Goal: Task Accomplishment & Management: Manage account settings

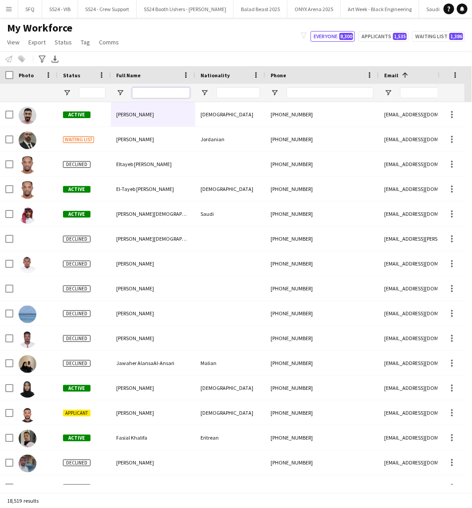
click at [154, 90] on input "Full Name Filter Input" at bounding box center [161, 92] width 58 height 11
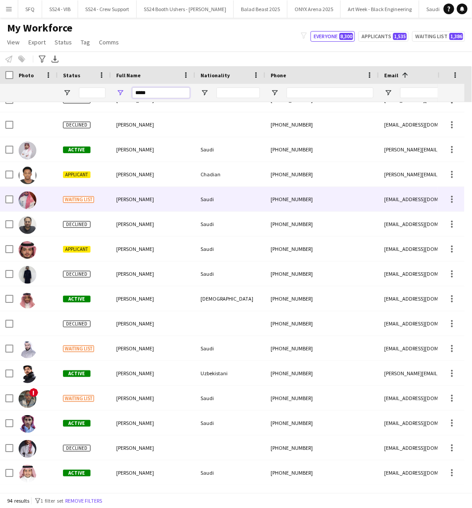
type input "*****"
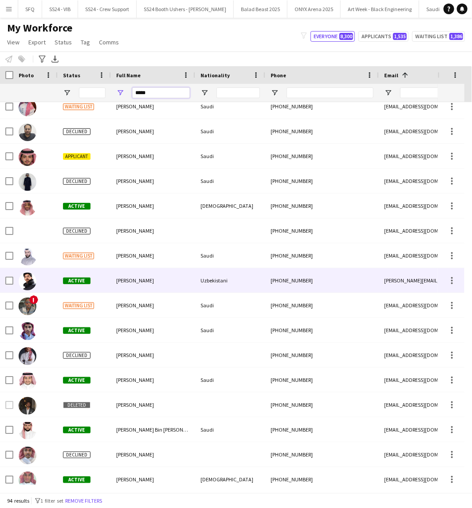
scroll to position [1523, 0]
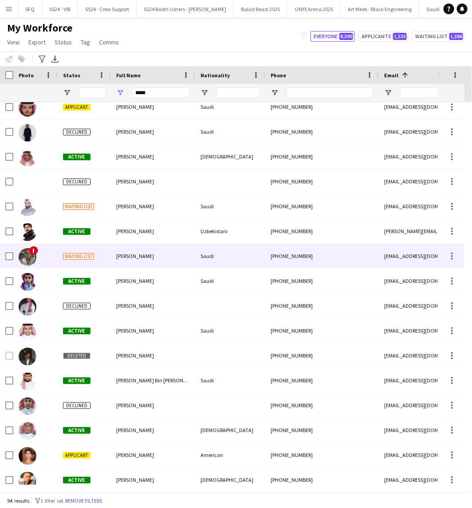
click at [55, 247] on div "!" at bounding box center [35, 256] width 44 height 24
click at [49, 281] on div at bounding box center [35, 280] width 44 height 24
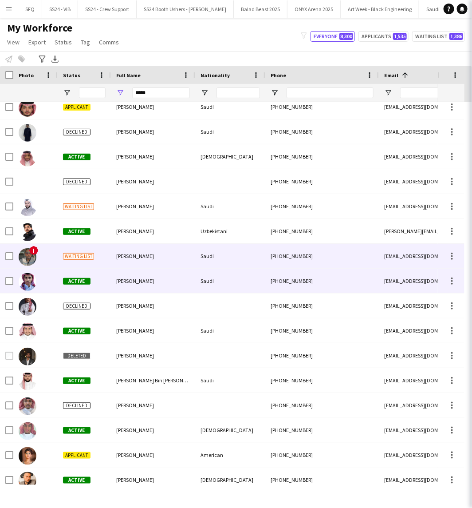
click at [55, 331] on div at bounding box center [35, 330] width 44 height 24
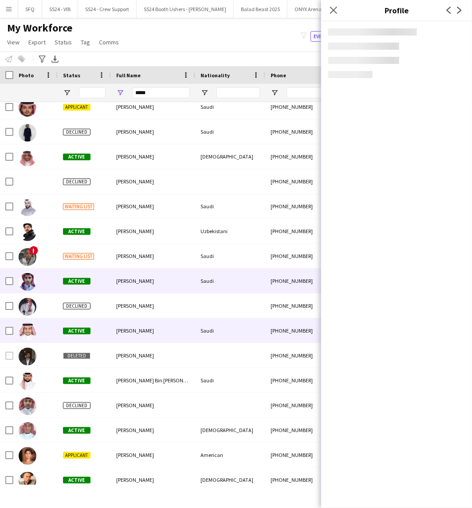
click at [55, 355] on div at bounding box center [35, 355] width 44 height 24
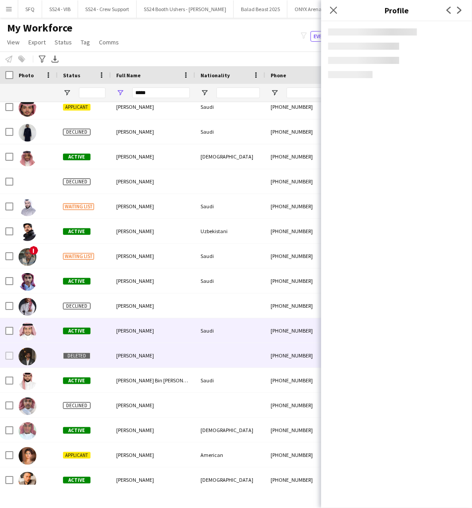
click at [64, 385] on div "Active" at bounding box center [84, 380] width 53 height 24
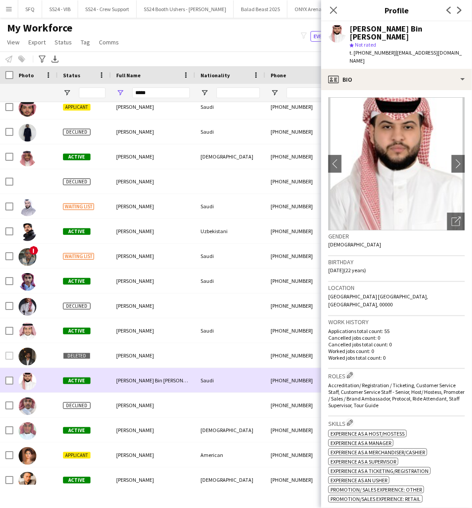
click at [55, 386] on div at bounding box center [35, 380] width 44 height 24
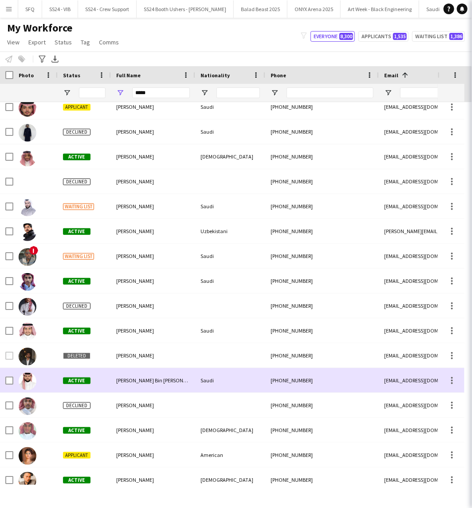
click at [42, 406] on div at bounding box center [35, 405] width 44 height 24
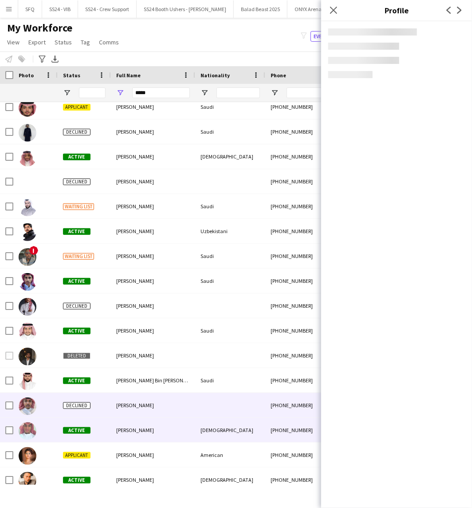
click at [37, 419] on div at bounding box center [35, 429] width 44 height 24
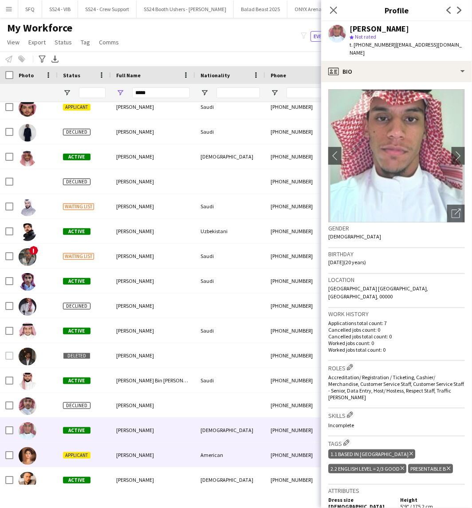
click at [43, 458] on div at bounding box center [35, 454] width 44 height 24
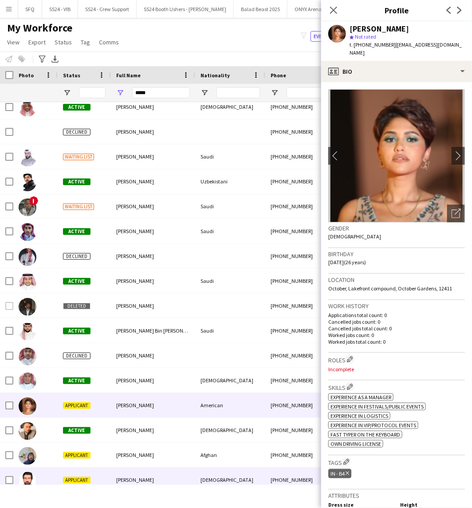
scroll to position [1622, 0]
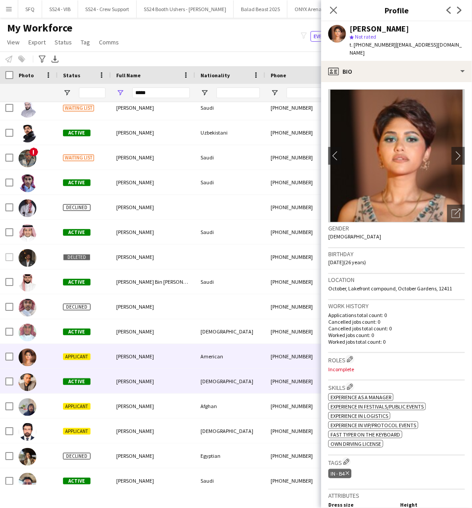
click at [47, 386] on div at bounding box center [35, 381] width 44 height 24
click at [47, 411] on div at bounding box center [35, 406] width 44 height 24
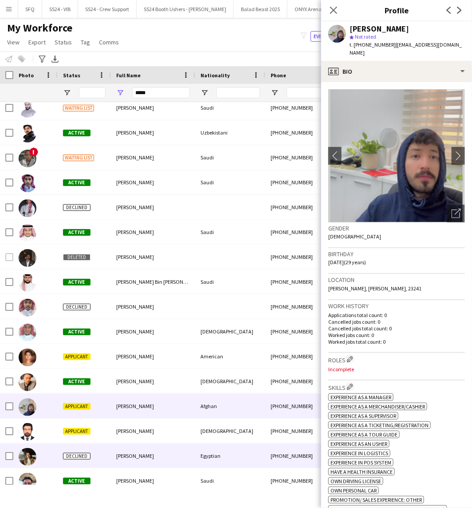
click at [43, 447] on div at bounding box center [35, 455] width 44 height 24
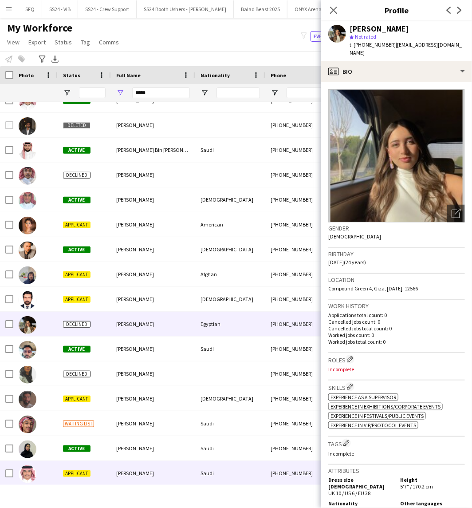
scroll to position [1769, 0]
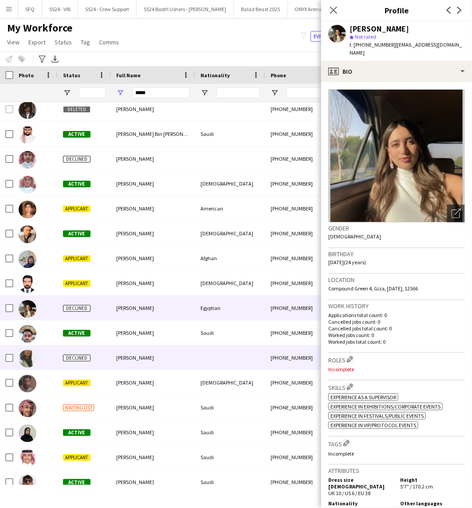
click at [54, 367] on div at bounding box center [35, 357] width 44 height 24
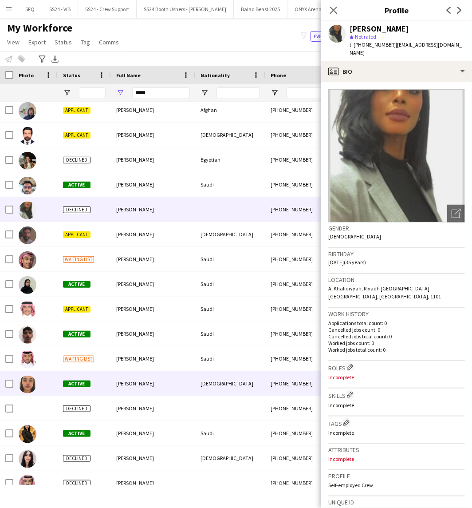
scroll to position [1917, 0]
click at [54, 384] on div at bounding box center [35, 383] width 44 height 24
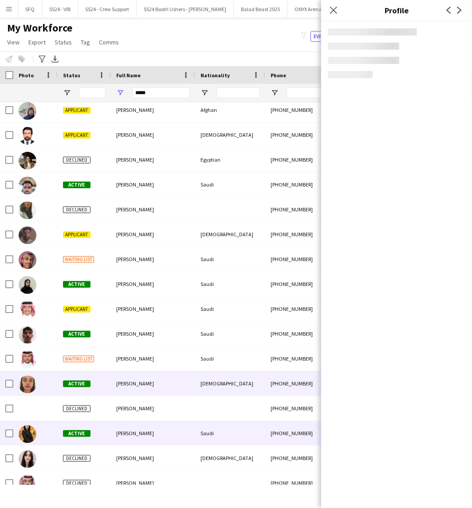
click at [38, 433] on div at bounding box center [35, 433] width 44 height 24
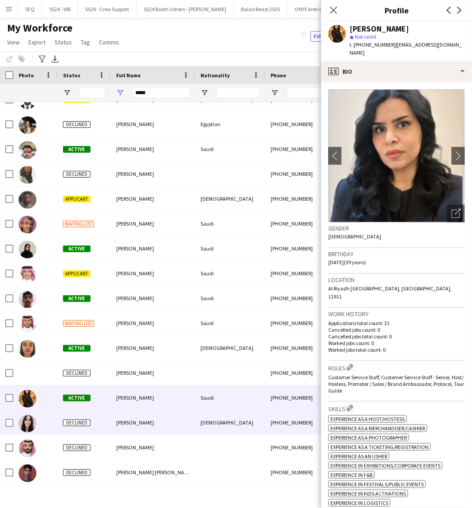
click at [38, 426] on div at bounding box center [35, 422] width 44 height 24
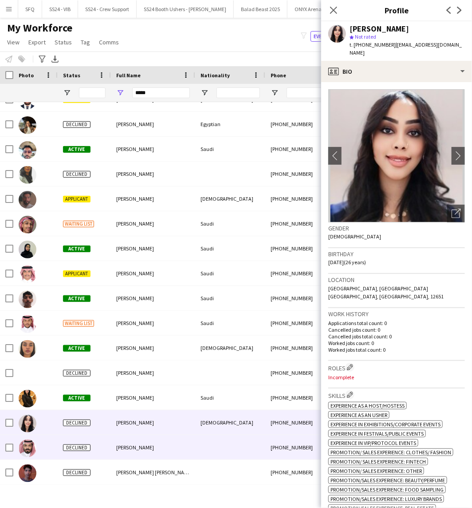
click at [39, 441] on div at bounding box center [35, 447] width 44 height 24
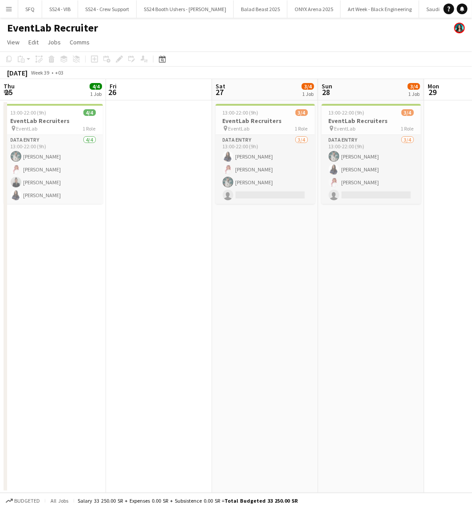
scroll to position [0, 191]
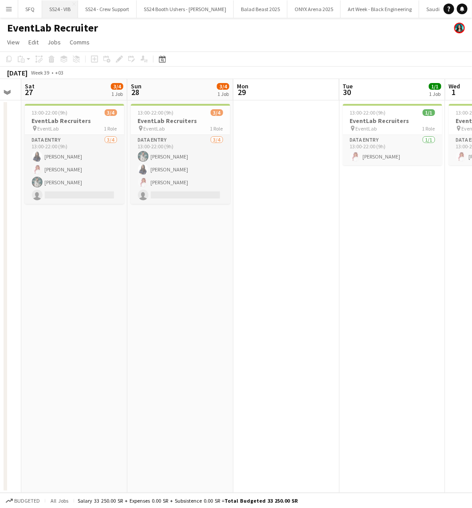
click at [64, 7] on button "SS24 - VIB Close" at bounding box center [60, 8] width 36 height 17
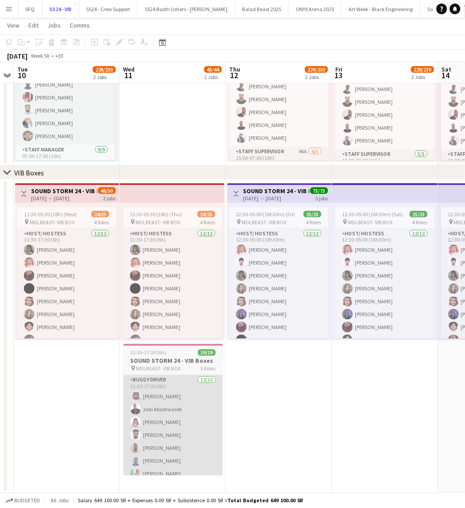
scroll to position [0, 197]
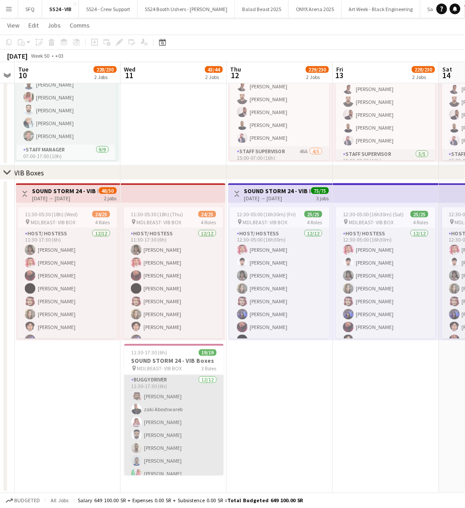
click at [147, 437] on app-card-role "Buggy Driver [DATE] 11:30-17:30 (6h) Abdullah [PERSON_NAME] Aboshwareb [PERSON_…" at bounding box center [173, 461] width 99 height 172
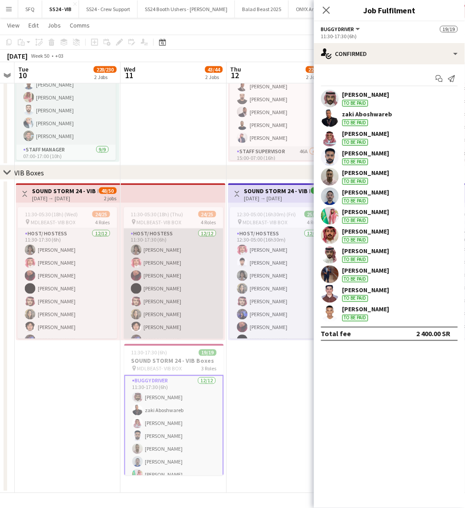
click at [141, 305] on app-card-role "Host/ Hostess [DATE] 11:30-17:30 (6h) [PERSON_NAME] Natumi [PERSON_NAME] [PERSO…" at bounding box center [173, 314] width 99 height 172
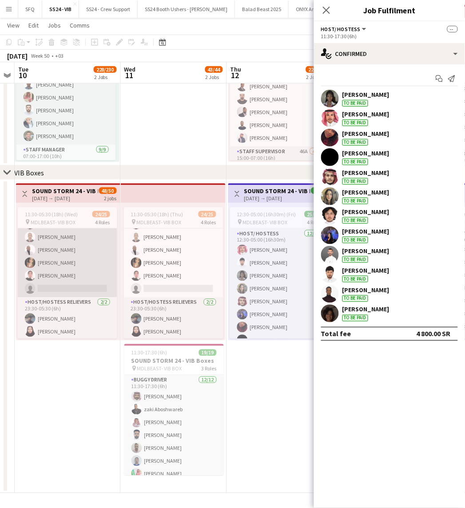
scroll to position [282, 0]
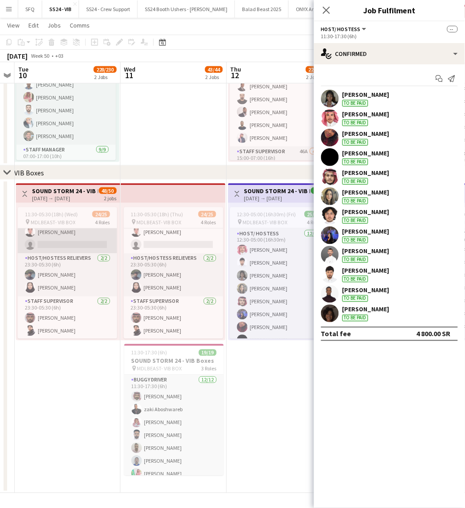
click at [85, 232] on app-card-role "Protocol [DATE] 11:30-17:30 (6h) [PERSON_NAME] [PERSON_NAME] Turki [PERSON_NAME…" at bounding box center [67, 186] width 99 height 133
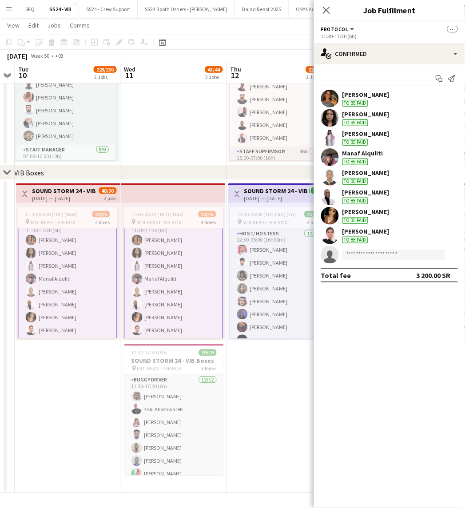
scroll to position [0, 0]
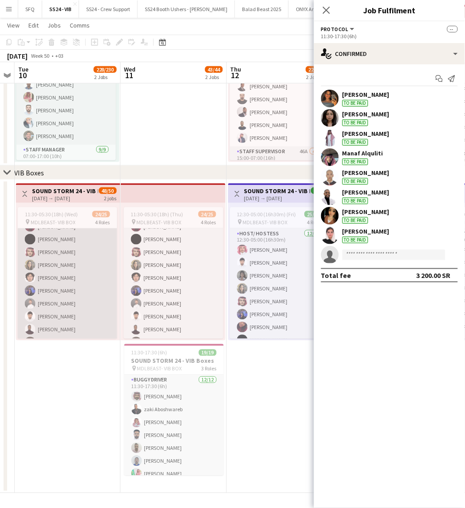
click at [73, 286] on app-card-role "Host/ Hostess [DATE] 11:30-17:30 (6h) [PERSON_NAME] Natumi [PERSON_NAME] [PERSO…" at bounding box center [67, 265] width 99 height 172
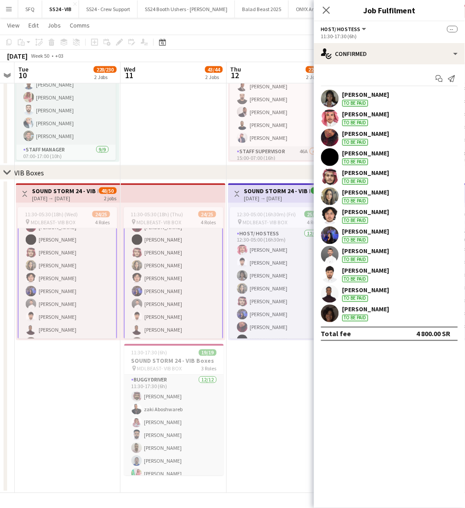
click at [383, 176] on div "[PERSON_NAME]" at bounding box center [365, 173] width 47 height 8
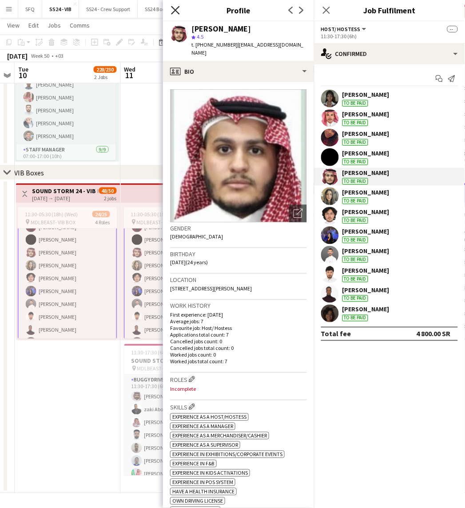
click at [172, 7] on icon at bounding box center [175, 10] width 8 height 8
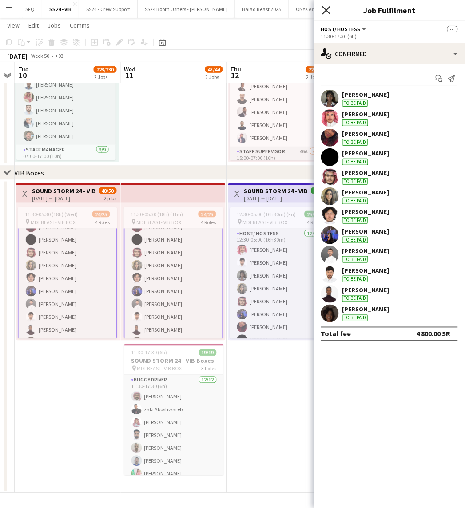
click at [327, 7] on icon "Close pop-in" at bounding box center [326, 10] width 8 height 8
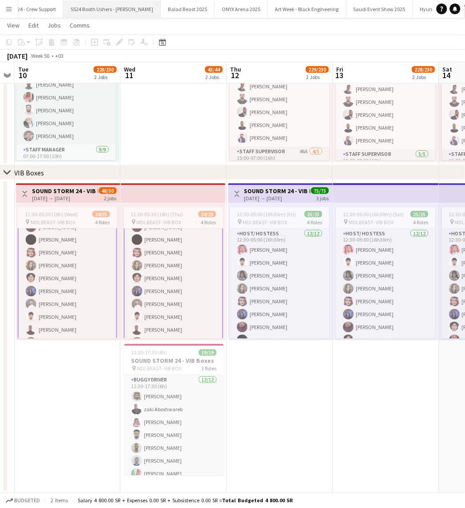
scroll to position [0, 75]
click at [165, 8] on button "Balad Beast 2025 Close" at bounding box center [187, 8] width 54 height 17
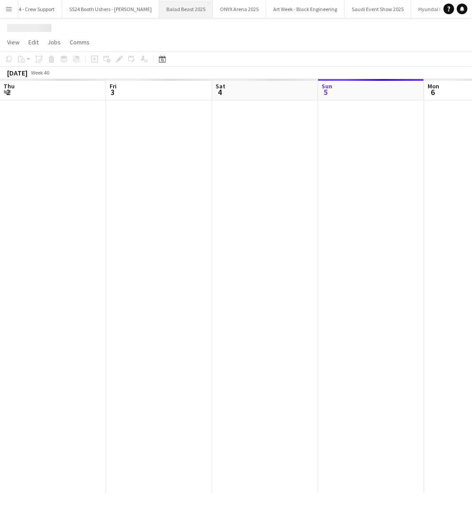
scroll to position [0, 212]
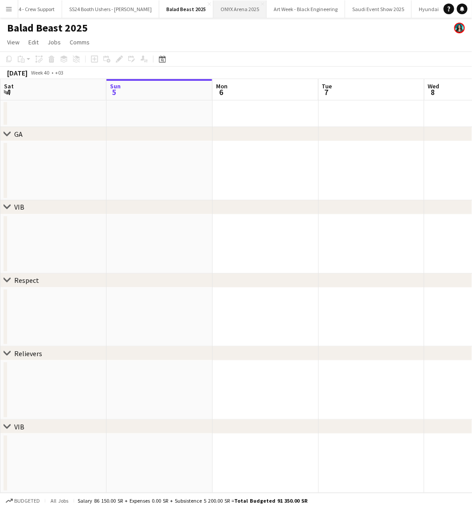
click at [213, 10] on button "ONYX Arena 2025 Close" at bounding box center [239, 8] width 53 height 17
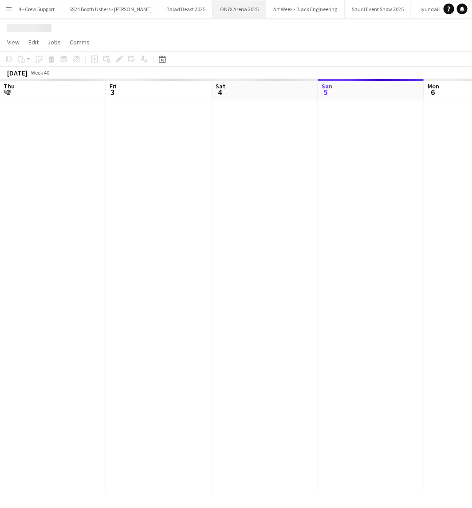
scroll to position [0, 212]
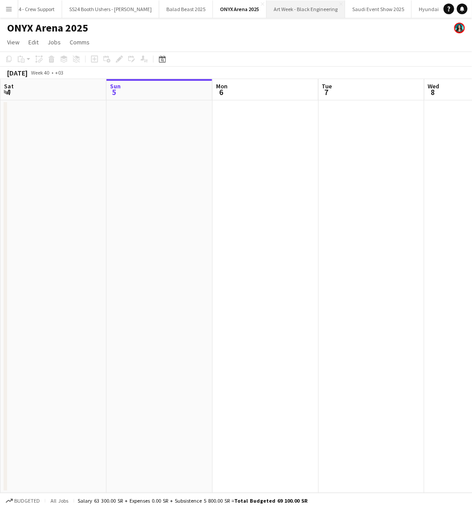
click at [277, 6] on button "Art Week - Black Engineering Close" at bounding box center [306, 8] width 79 height 17
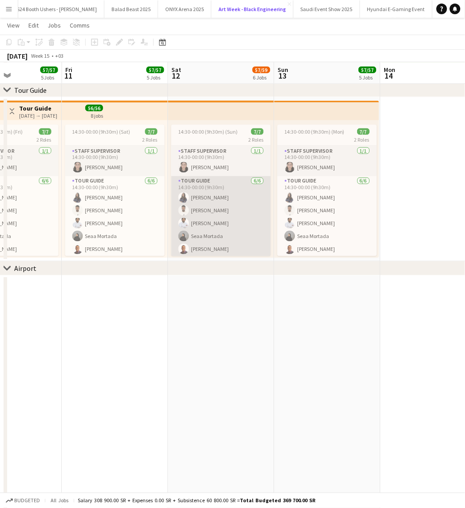
scroll to position [15, 0]
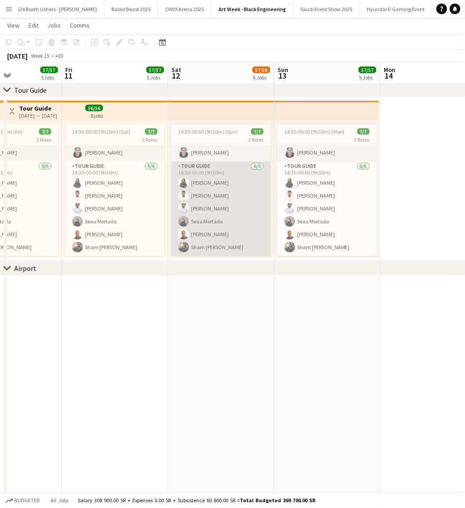
click at [203, 205] on app-card-role "Tour Guide [DATE] 14:30-00:00 (9h30m) [PERSON_NAME] Ziyarah [PERSON_NAME] [PERS…" at bounding box center [220, 208] width 99 height 94
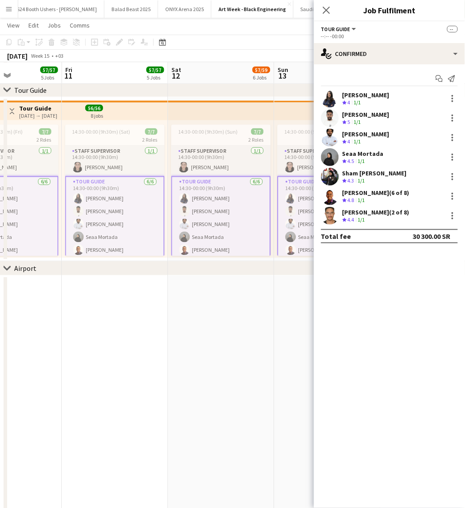
scroll to position [0, 0]
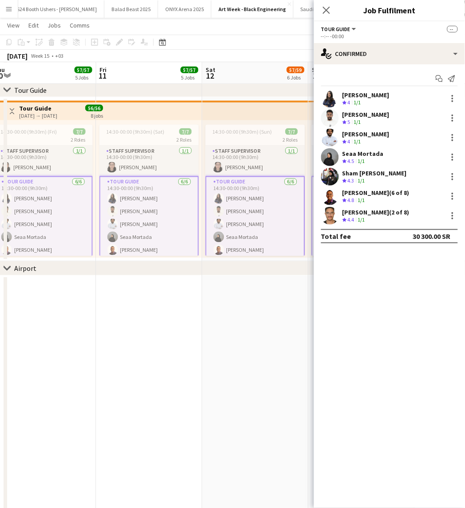
click at [135, 339] on app-date-cell at bounding box center [149, 419] width 106 height 287
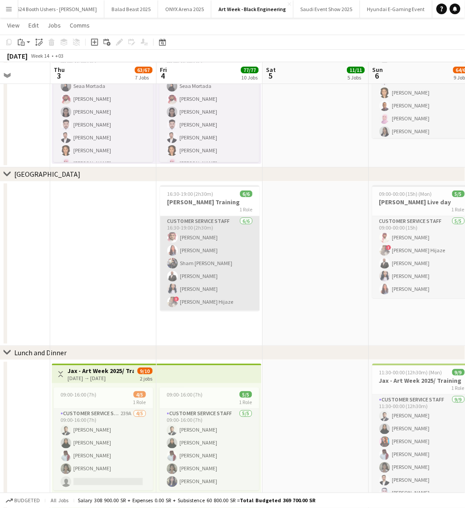
click at [198, 270] on app-card-role "Customer Service Staff [DATE] 16:30-19:00 (2h30m) [PERSON_NAME] [PERSON_NAME] S…" at bounding box center [209, 263] width 99 height 94
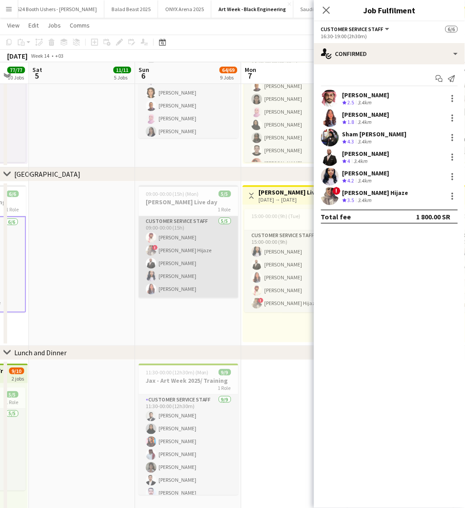
click at [175, 245] on app-card-role "Customer Service Staff [DATE] 09:00-00:00 (15h) [PERSON_NAME] ! [PERSON_NAME] H…" at bounding box center [187, 257] width 99 height 82
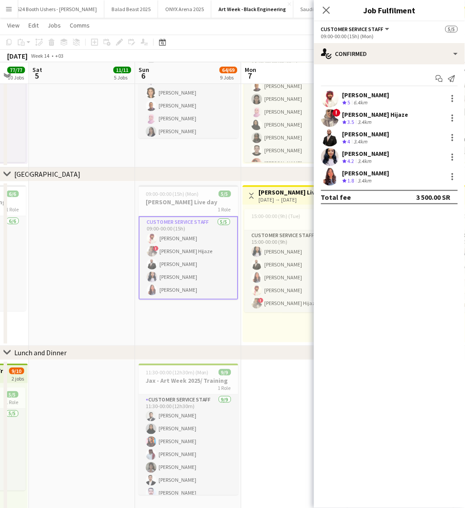
click at [364, 99] on div "6.4km" at bounding box center [360, 103] width 17 height 8
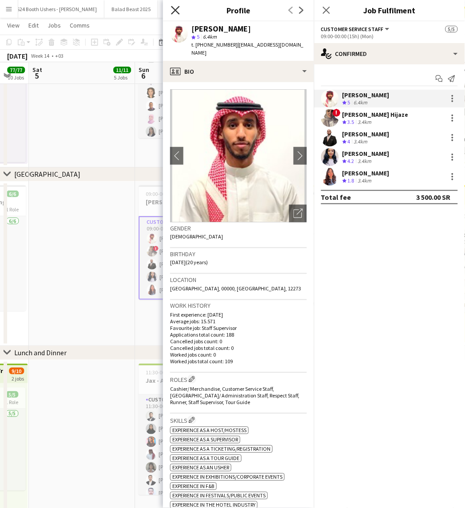
click at [173, 9] on icon "Close pop-in" at bounding box center [175, 10] width 8 height 8
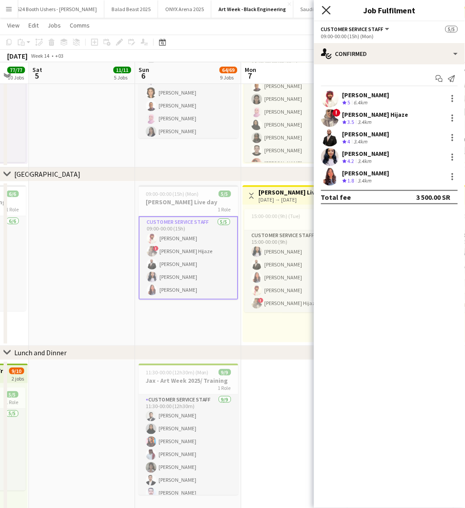
click at [324, 12] on icon "Close pop-in" at bounding box center [326, 10] width 8 height 8
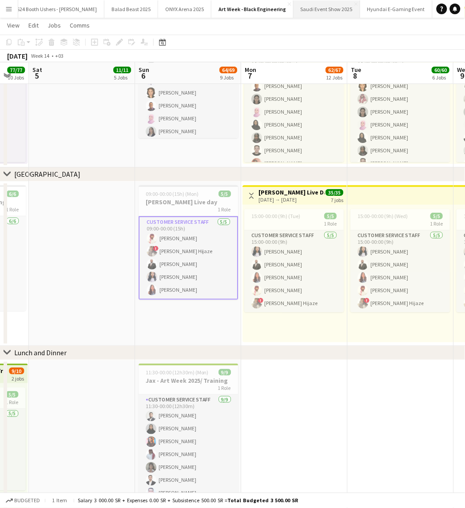
click at [293, 12] on button "Saudi Event Show 2025 Close" at bounding box center [326, 8] width 67 height 17
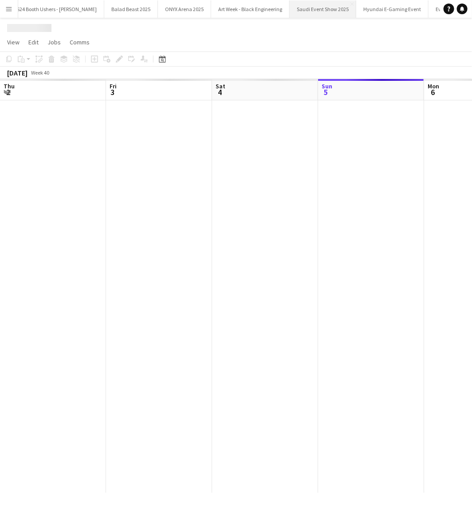
scroll to position [0, 212]
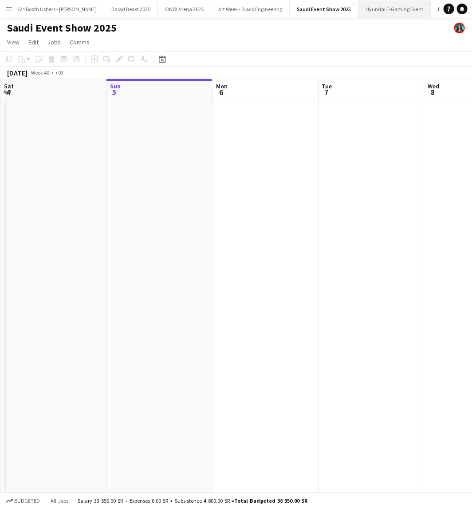
click at [358, 10] on button "Hyundai E-Gaming Event Close" at bounding box center [394, 8] width 72 height 17
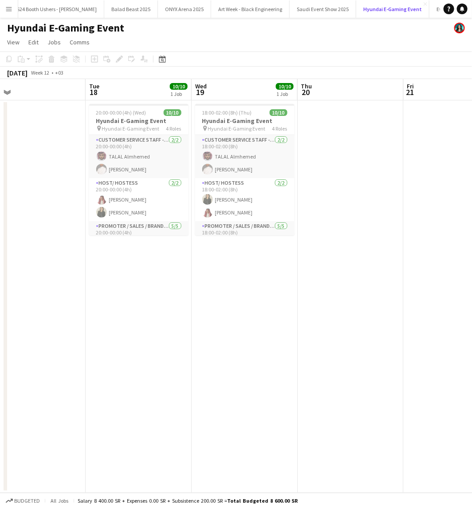
scroll to position [0, 233]
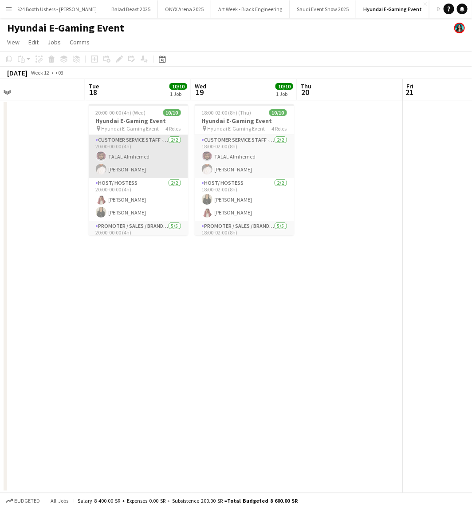
click at [151, 154] on app-card-role "Customer Service Staff - Senior [DATE] 20:00-00:00 (4h) [PERSON_NAME] Almhemed …" at bounding box center [138, 156] width 99 height 43
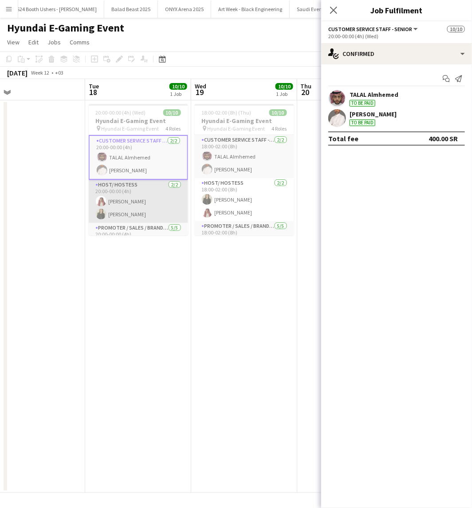
click at [146, 196] on app-card-role "Host/ Hostess [DATE] 20:00-00:00 (4h) [PERSON_NAME] [PERSON_NAME]" at bounding box center [138, 201] width 99 height 43
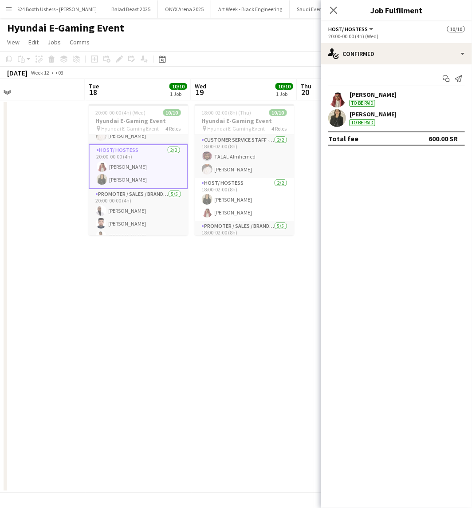
scroll to position [49, 0]
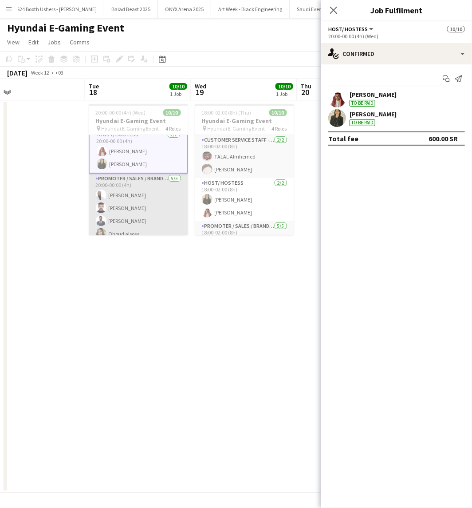
click at [143, 202] on app-card-role "Promoter / Sales / Brand Ambassador [DATE] 20:00-00:00 (4h) [PERSON_NAME] [PERS…" at bounding box center [138, 214] width 99 height 82
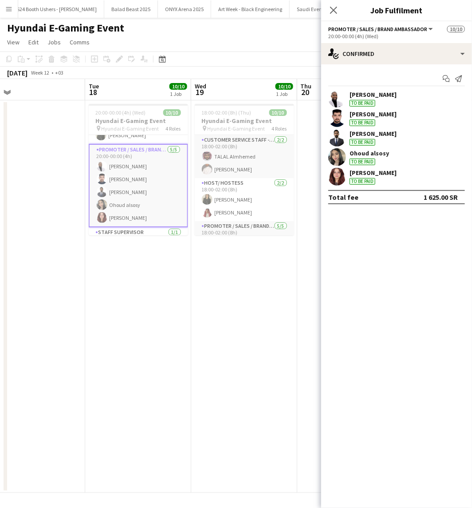
scroll to position [98, 0]
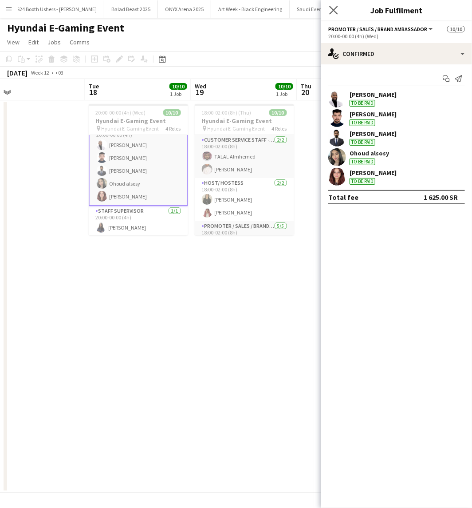
click at [339, 13] on app-icon "Close pop-in" at bounding box center [333, 10] width 13 height 13
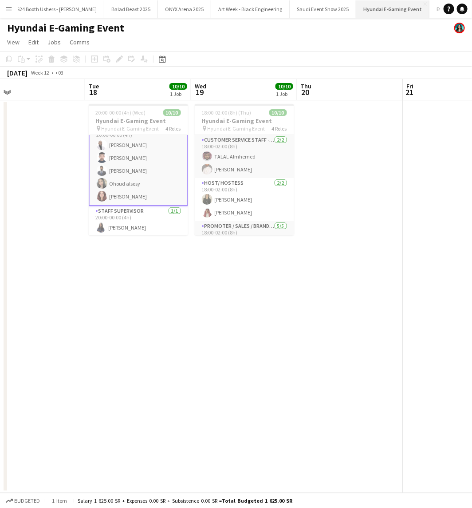
scroll to position [0, 164]
click at [411, 10] on button "EventLab Recruiter Close" at bounding box center [423, 8] width 57 height 17
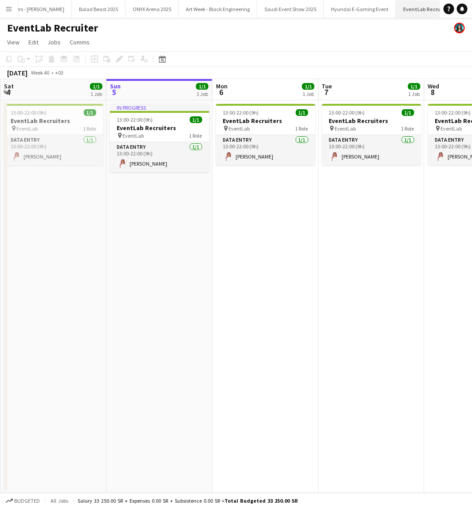
scroll to position [0, 163]
click at [459, 7] on app-icon "Add" at bounding box center [461, 9] width 4 height 4
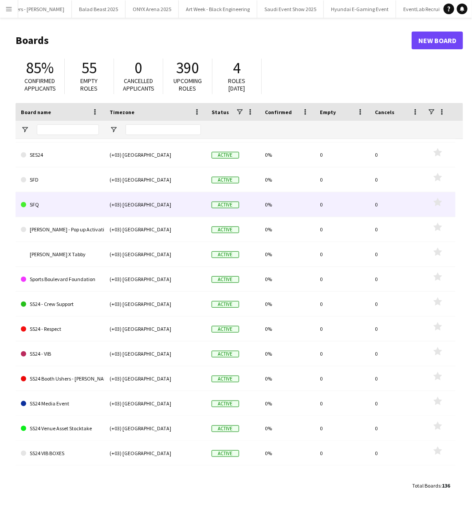
scroll to position [2507, 0]
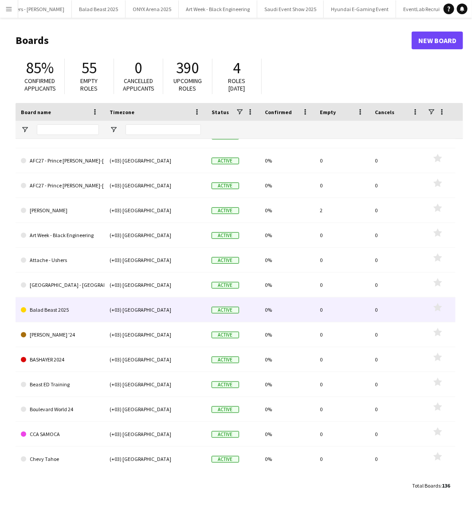
click at [78, 306] on link "Balad Beast 2025" at bounding box center [60, 309] width 78 height 25
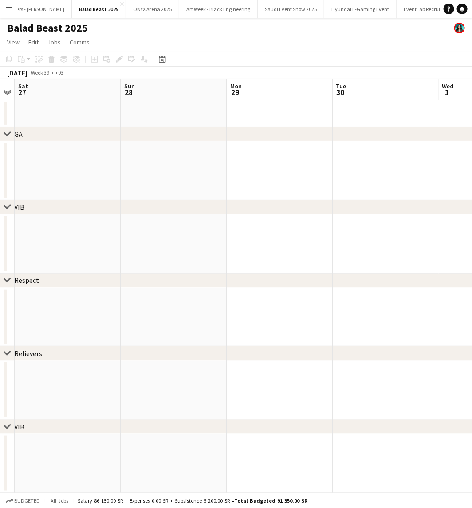
click at [144, 212] on div "chevron-right VIB" at bounding box center [236, 207] width 472 height 14
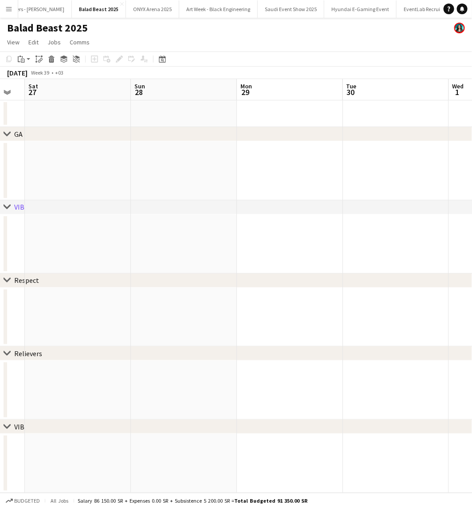
click at [269, 40] on app-page-menu "View Day view expanded Day view collapsed Month view Date picker Jump to [DATE]…" at bounding box center [236, 43] width 472 height 17
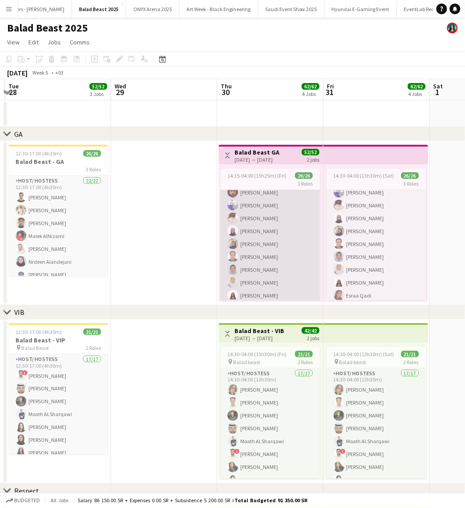
click at [272, 277] on app-card-role "Host/ Hostess 22/22 14:35-04:00 (13h25m) [PERSON_NAME] [PERSON_NAME] [PERSON_NA…" at bounding box center [269, 192] width 99 height 300
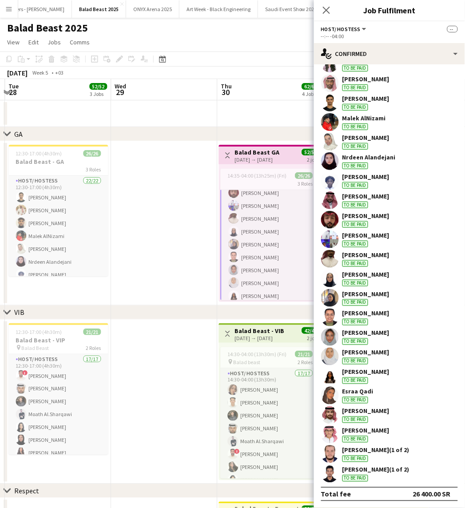
click at [392, 435] on div "[PERSON_NAME] To be paid" at bounding box center [389, 434] width 151 height 18
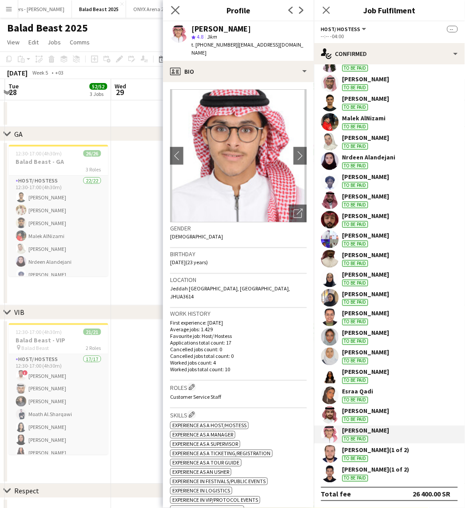
click at [175, 5] on app-icon "Close pop-in" at bounding box center [175, 10] width 13 height 13
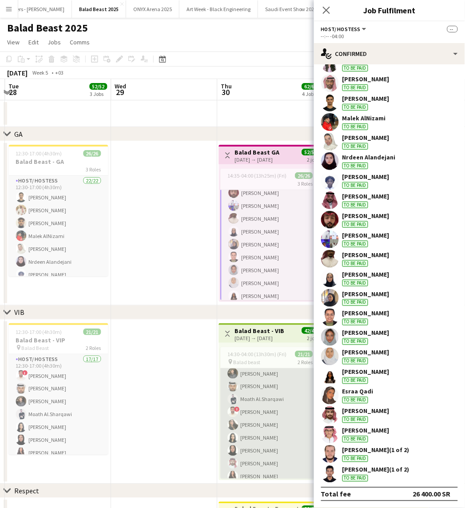
scroll to position [98, 0]
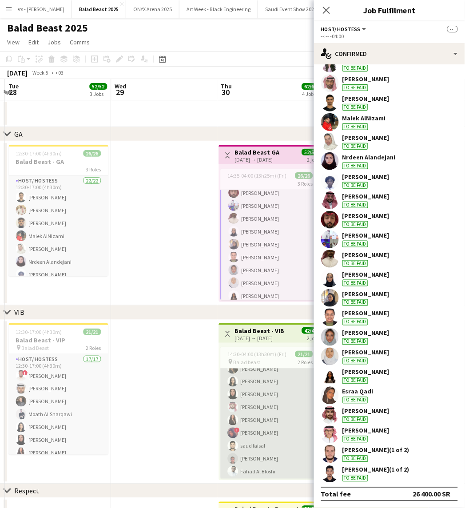
click at [250, 380] on app-card-role "Host/ Hostess 17/17 14:30-04:00 (13h30m) [PERSON_NAME] [PERSON_NAME] Alsurabi […" at bounding box center [269, 388] width 99 height 236
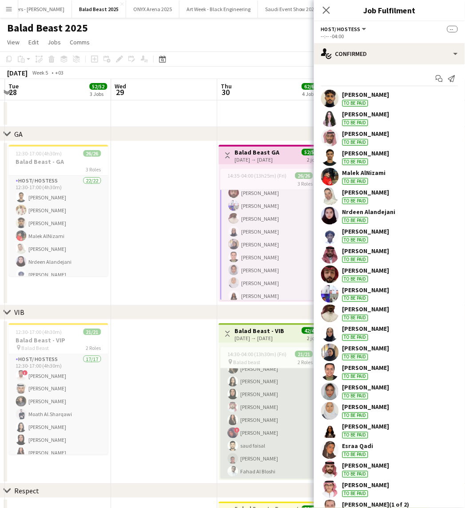
scroll to position [99, 0]
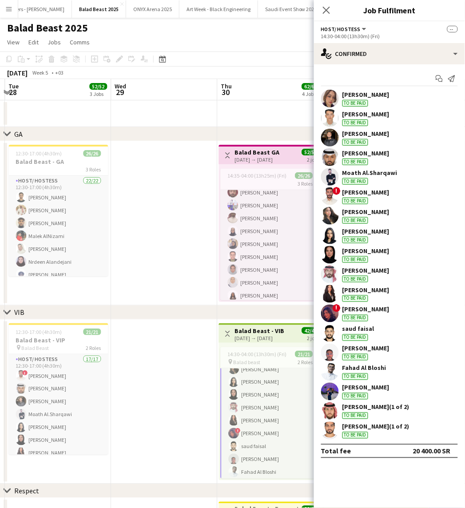
click at [362, 214] on div "[PERSON_NAME]" at bounding box center [365, 212] width 47 height 8
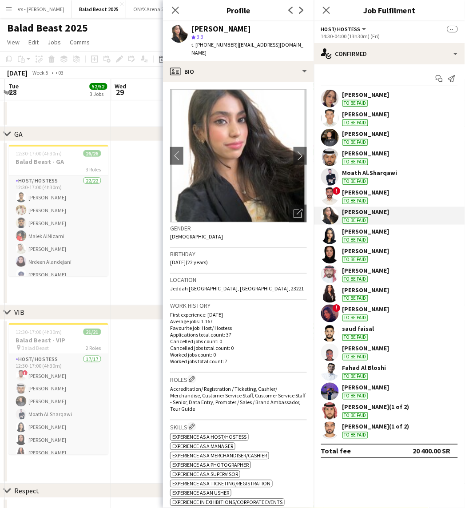
click at [358, 233] on div "[PERSON_NAME]" at bounding box center [365, 231] width 47 height 8
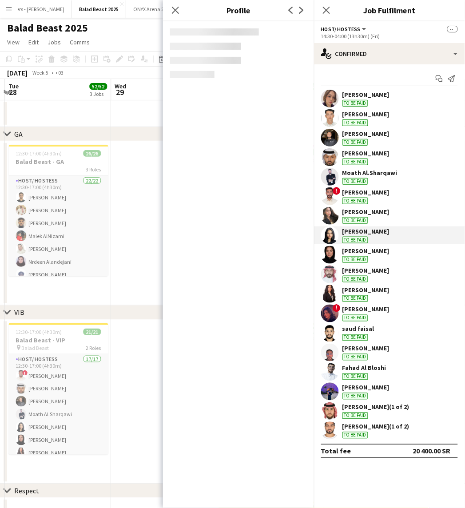
click at [358, 249] on div "[PERSON_NAME]" at bounding box center [365, 251] width 47 height 8
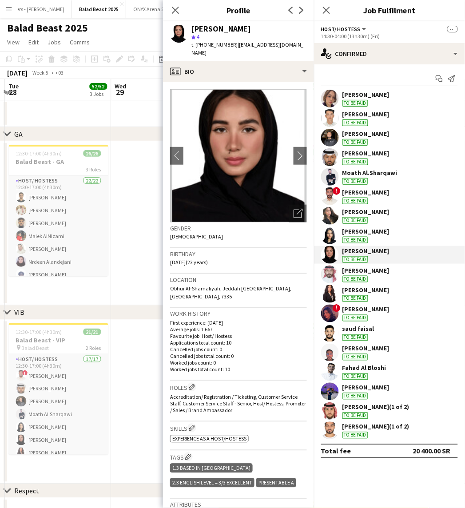
click at [359, 270] on div "[PERSON_NAME]" at bounding box center [365, 270] width 47 height 8
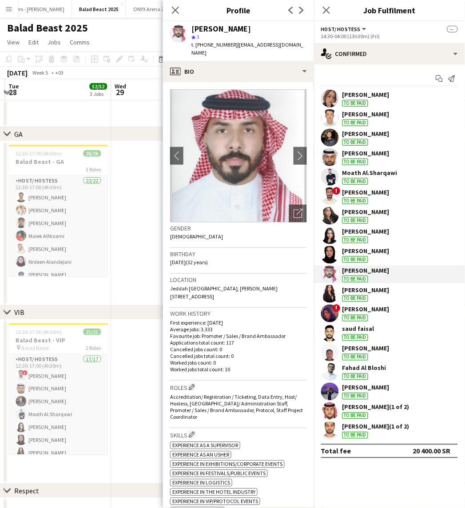
click at [360, 295] on div "To be paid" at bounding box center [355, 298] width 26 height 7
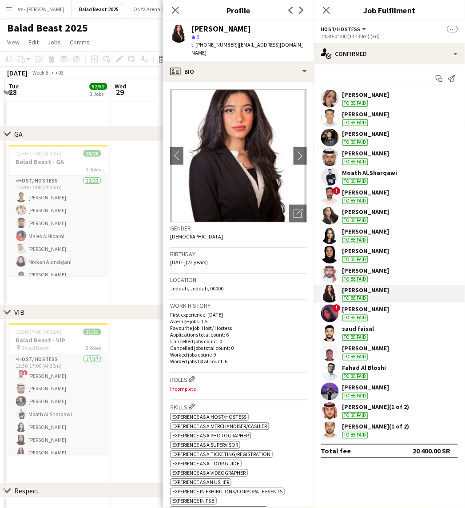
click at [348, 397] on div "To be paid" at bounding box center [355, 396] width 26 height 7
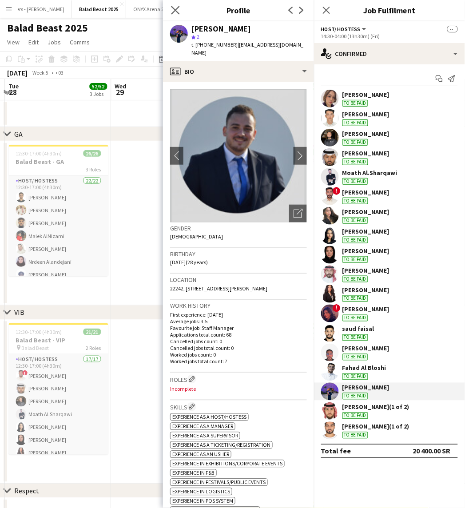
click at [180, 11] on app-icon "Close pop-in" at bounding box center [175, 10] width 13 height 13
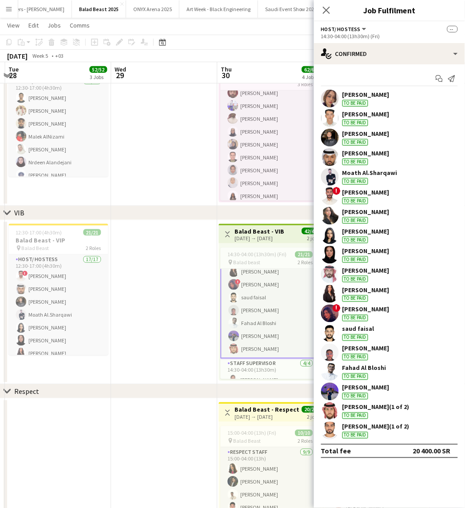
scroll to position [196, 0]
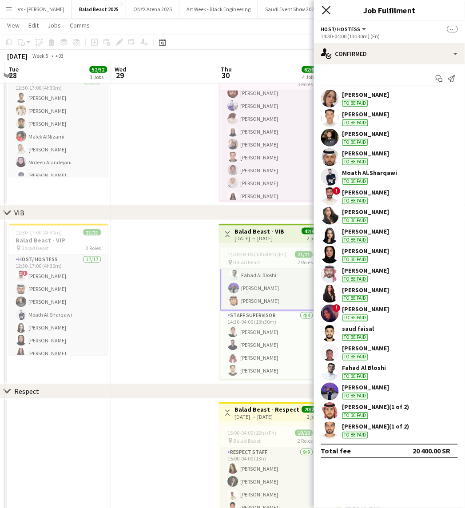
click at [327, 6] on icon "Close pop-in" at bounding box center [326, 10] width 8 height 8
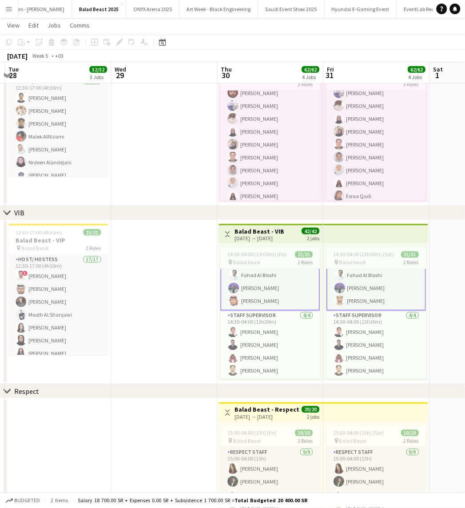
click at [295, 55] on div "[DATE] Week 5 • +03" at bounding box center [232, 56] width 465 height 12
click at [306, 30] on app-page-menu "View Day view expanded Day view collapsed Month view Date picker Jump to [DATE]…" at bounding box center [232, 26] width 465 height 17
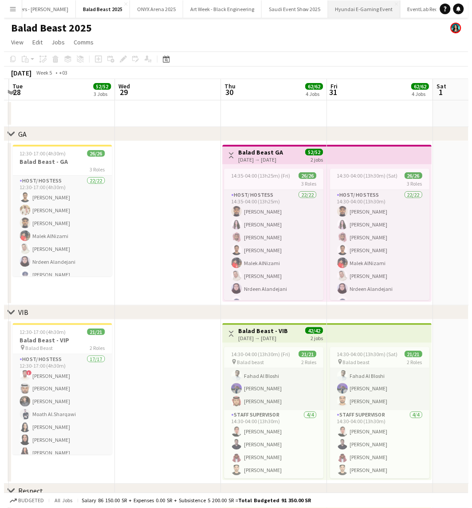
scroll to position [0, 170]
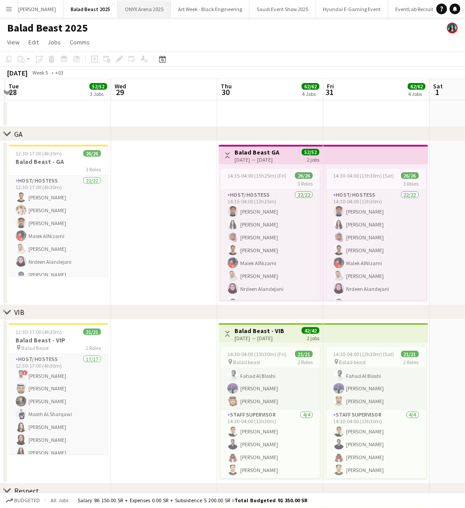
click at [129, 12] on button "ONYX Arena 2025 Close" at bounding box center [144, 8] width 53 height 17
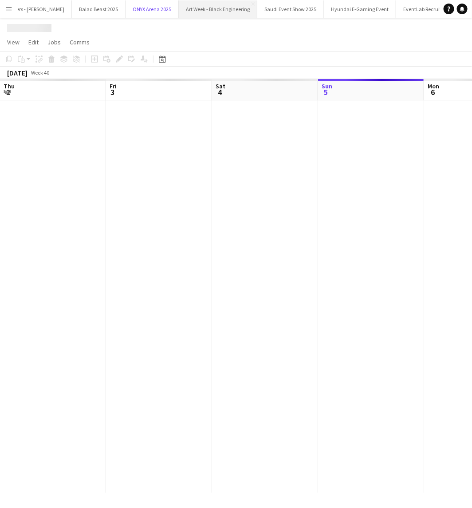
scroll to position [0, 212]
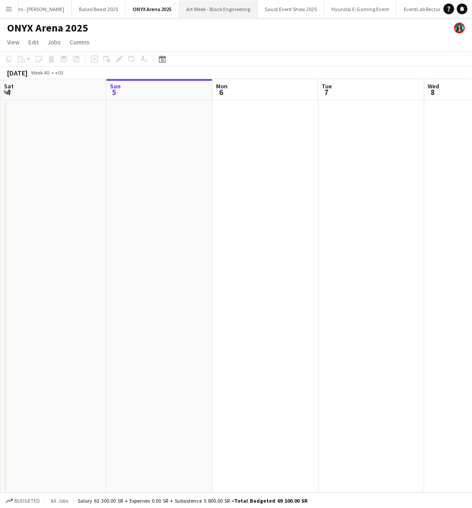
click at [184, 7] on button "Art Week - Black Engineering Close" at bounding box center [218, 8] width 79 height 17
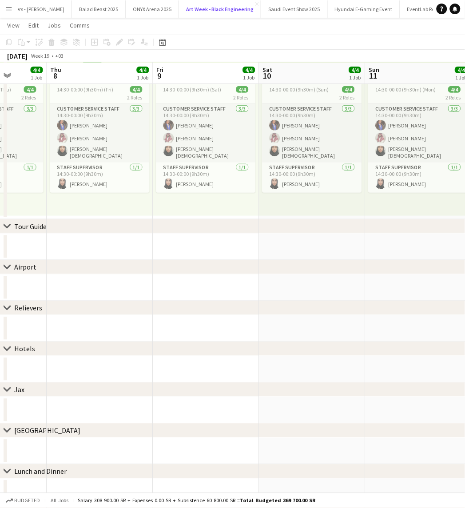
scroll to position [43, 0]
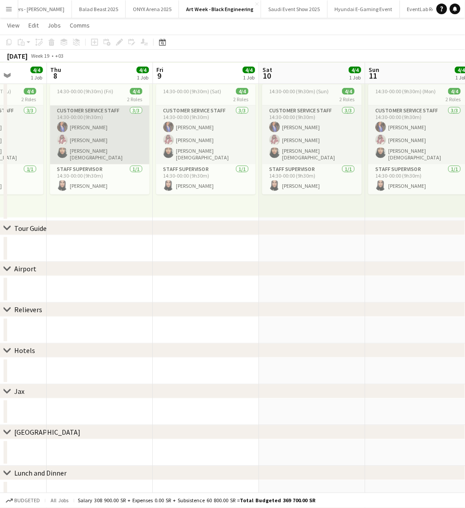
click at [127, 144] on app-card-role "Customer Service Staff [DATE] 14:30-00:00 (9h30m) [PERSON_NAME] [PERSON_NAME] H…" at bounding box center [99, 135] width 99 height 59
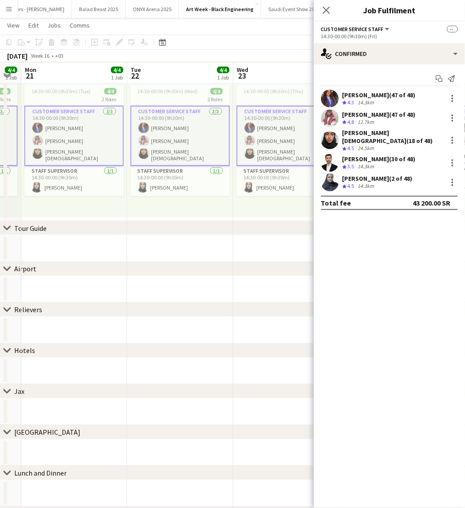
click at [349, 115] on div "[PERSON_NAME] (47 of 48)" at bounding box center [378, 114] width 73 height 8
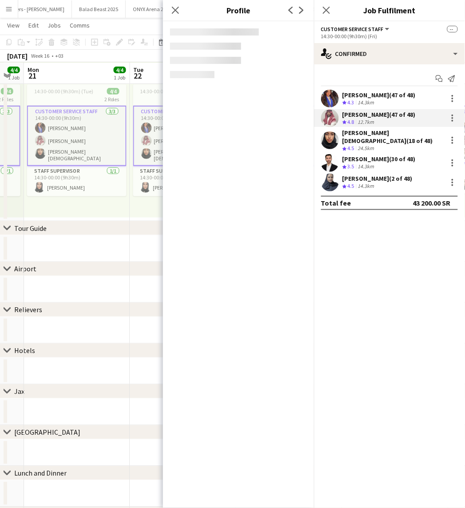
scroll to position [0, 188]
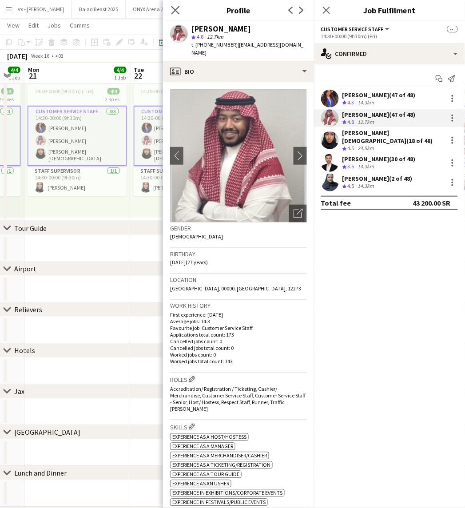
click at [180, 9] on app-icon "Close pop-in" at bounding box center [175, 10] width 13 height 13
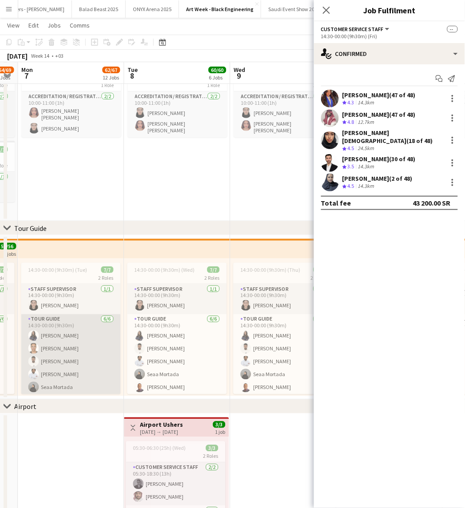
scroll to position [0, 299]
click at [73, 337] on app-card-role "Tour Guide [DATE] 14:30-00:00 (9h30m) [PERSON_NAME] Ziyarah Yazan Abuzannad [PE…" at bounding box center [71, 361] width 99 height 94
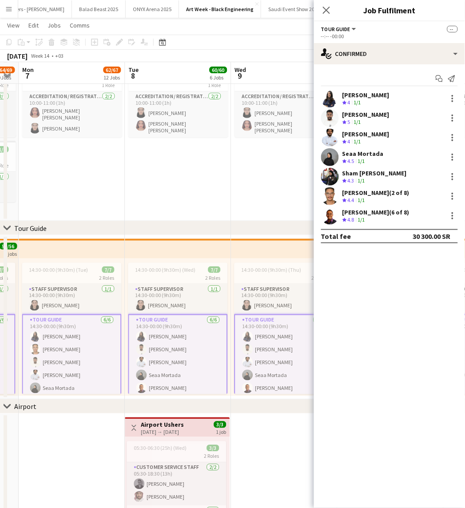
click at [365, 95] on div "[PERSON_NAME]" at bounding box center [365, 95] width 47 height 8
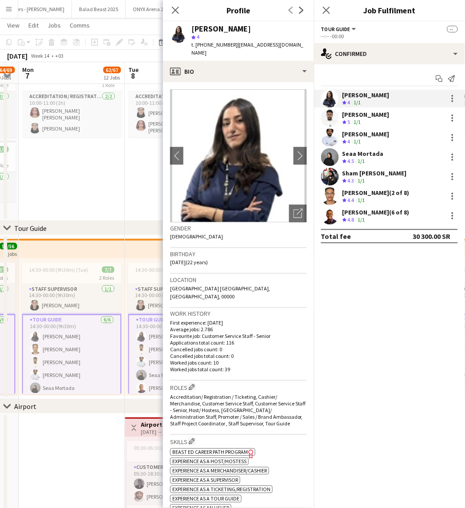
click at [366, 109] on div "[PERSON_NAME] Crew rating 5 1/1" at bounding box center [389, 118] width 151 height 18
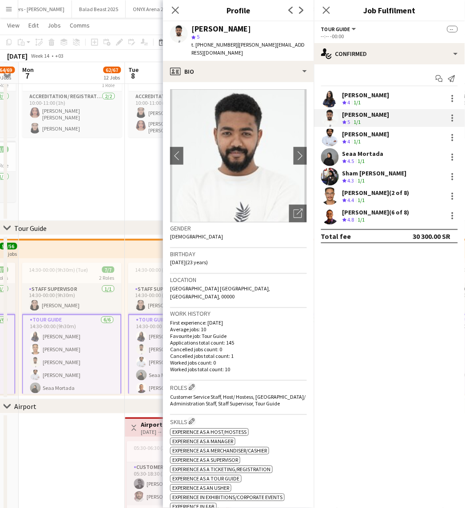
click at [366, 134] on div "[PERSON_NAME]" at bounding box center [365, 134] width 47 height 8
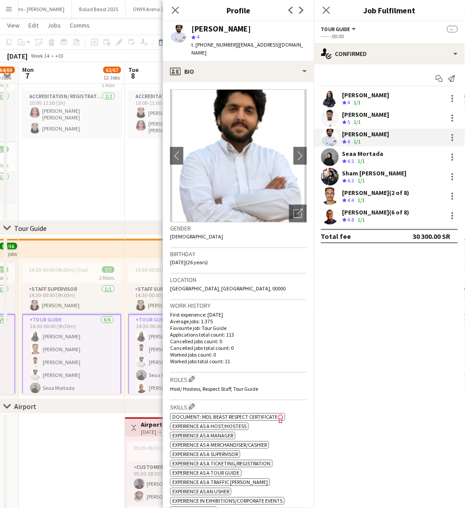
click at [362, 157] on app-skills-label "1/1" at bounding box center [361, 160] width 7 height 7
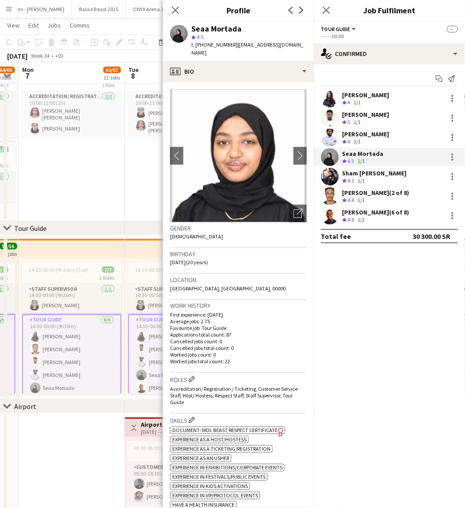
click at [362, 179] on app-skills-label "1/1" at bounding box center [361, 180] width 7 height 7
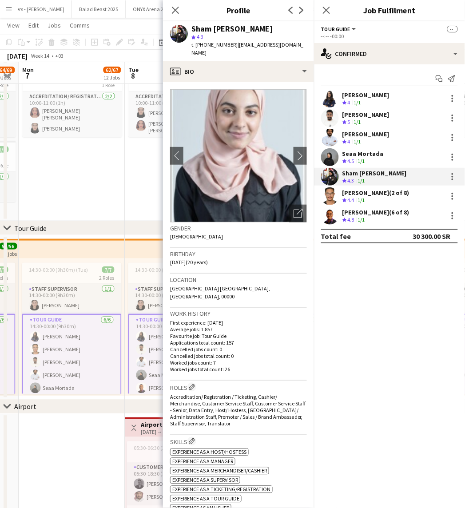
click at [360, 197] on app-skills-label "1/1" at bounding box center [361, 200] width 7 height 7
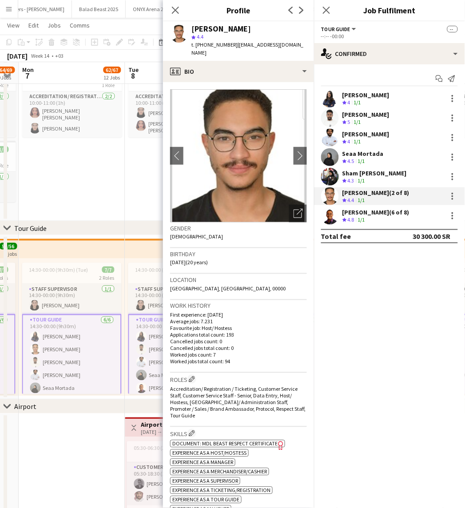
click at [368, 223] on div "Crew rating 4.8 1/1" at bounding box center [375, 220] width 67 height 8
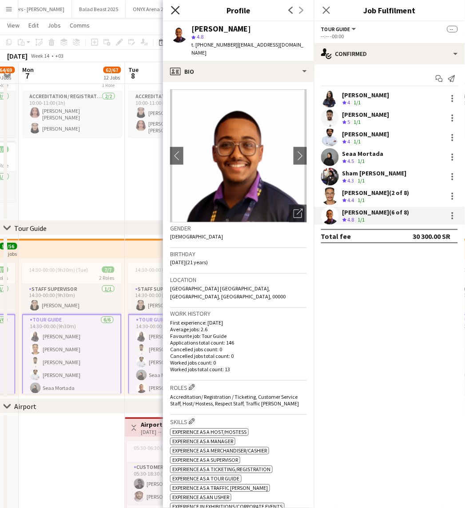
click at [173, 14] on icon "Close pop-in" at bounding box center [175, 10] width 8 height 8
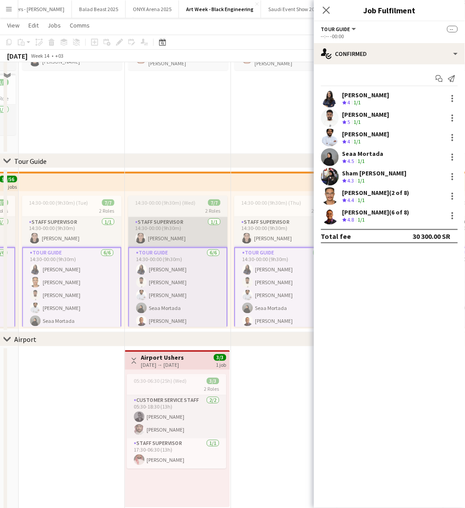
scroll to position [0, 0]
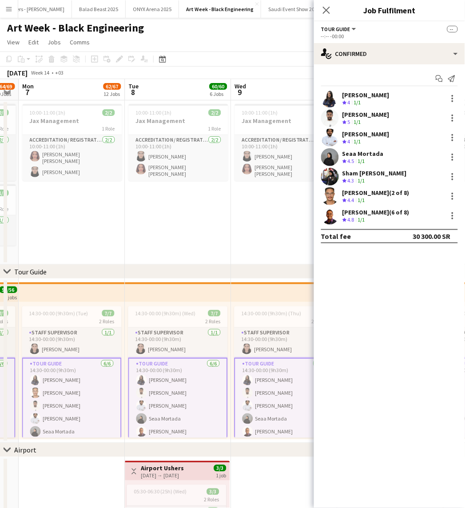
click at [327, 16] on div "Close pop-in" at bounding box center [326, 10] width 25 height 20
click at [327, 12] on icon "Close pop-in" at bounding box center [326, 10] width 8 height 8
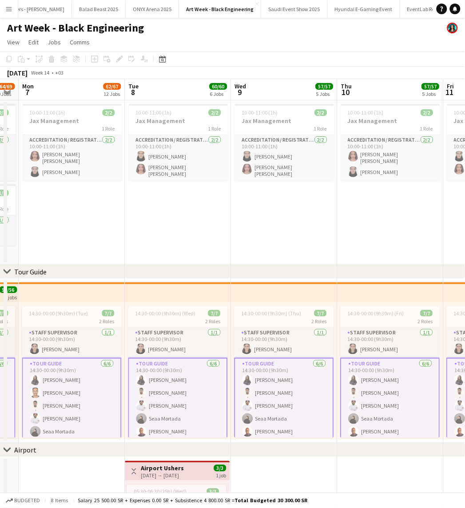
click at [278, 50] on app-page-menu "View Day view expanded Day view collapsed Month view Date picker Jump to [DATE]…" at bounding box center [232, 43] width 465 height 17
